Goal: Check status: Check status

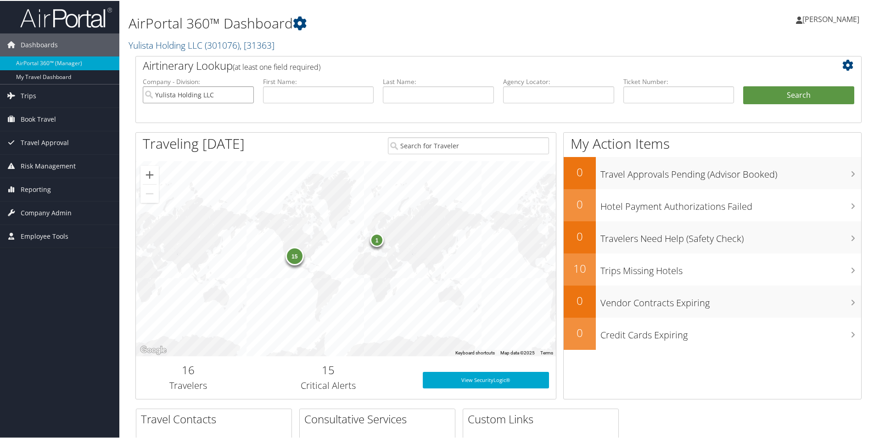
click at [245, 94] on input "Yulista Holding LLC" at bounding box center [198, 93] width 111 height 17
click at [412, 96] on input "text" at bounding box center [438, 93] width 111 height 17
type input "[PERSON_NAME]"
click at [779, 93] on button "Search" at bounding box center [798, 94] width 111 height 18
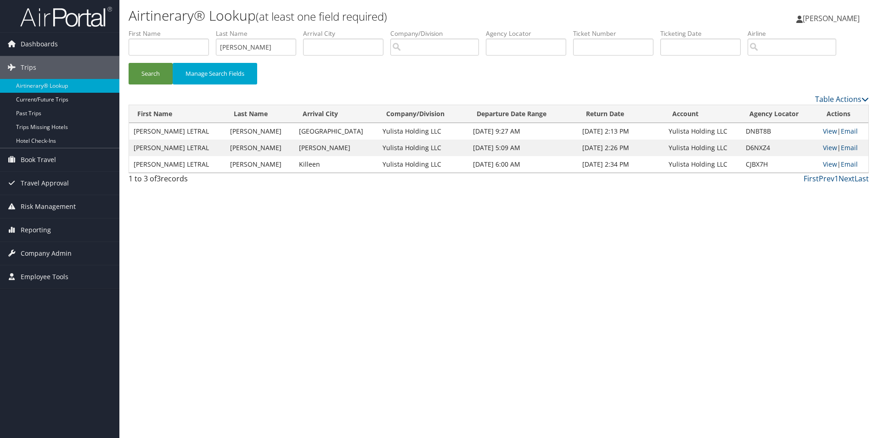
click at [468, 129] on td "[DATE] 9:27 AM" at bounding box center [522, 131] width 109 height 17
